Goal: Task Accomplishment & Management: Use online tool/utility

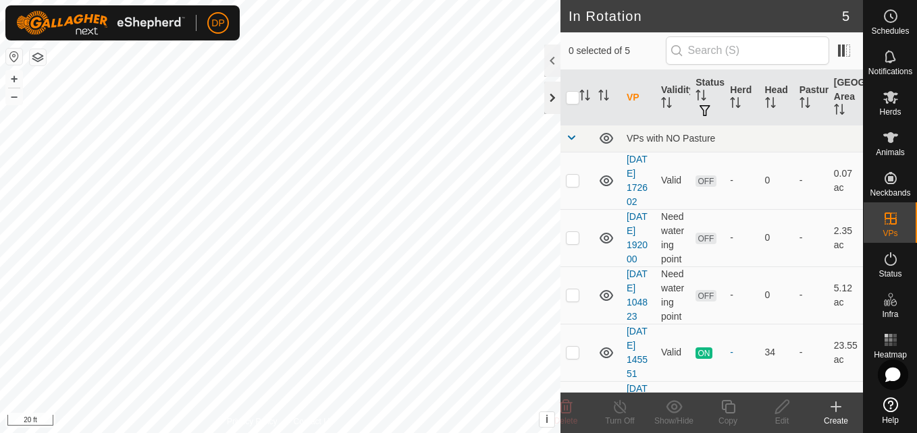
click at [553, 104] on div at bounding box center [552, 98] width 16 height 32
